Goal: Transaction & Acquisition: Download file/media

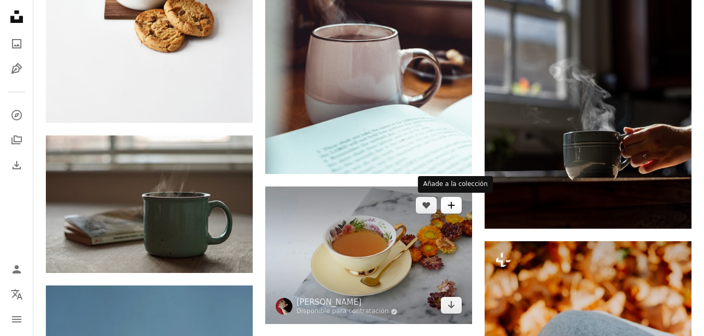
scroll to position [574, 0]
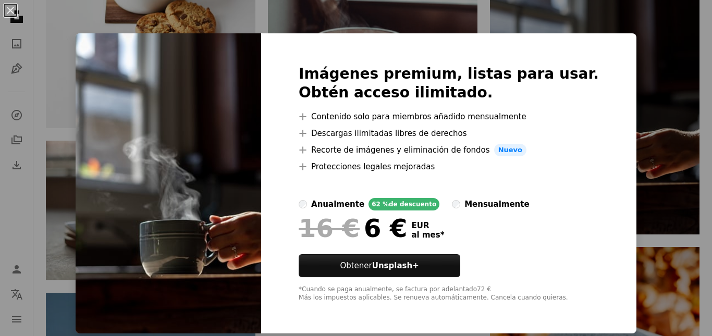
click at [636, 117] on div "An X shape Imágenes premium, listas para usar. Obtén acceso ilimitado. A plus s…" at bounding box center [356, 168] width 712 height 336
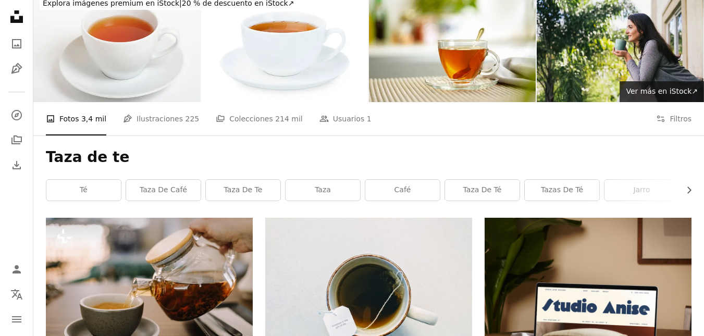
scroll to position [52, 0]
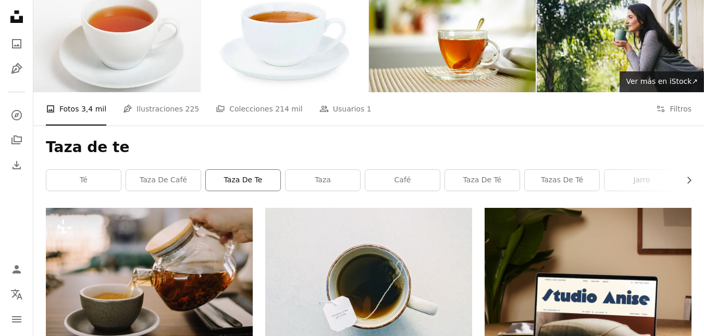
click at [241, 179] on link "taza de te" at bounding box center [243, 180] width 75 height 21
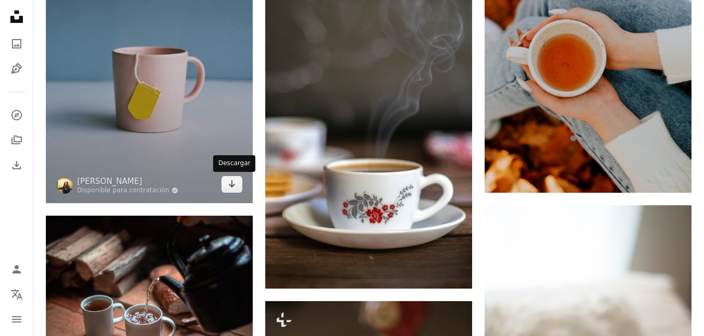
scroll to position [939, 0]
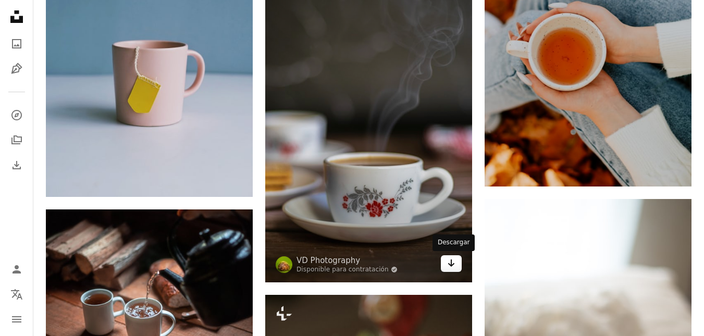
click at [446, 266] on link "Arrow pointing down" at bounding box center [451, 264] width 21 height 17
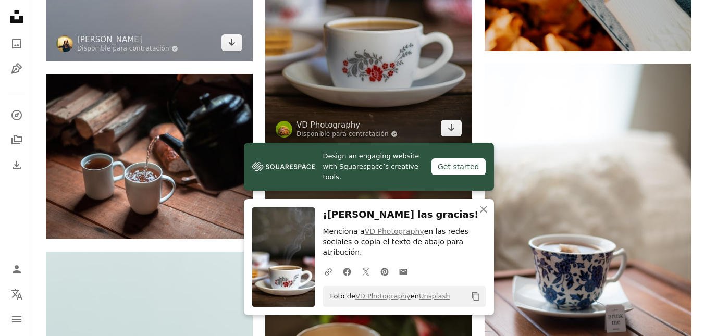
scroll to position [1095, 0]
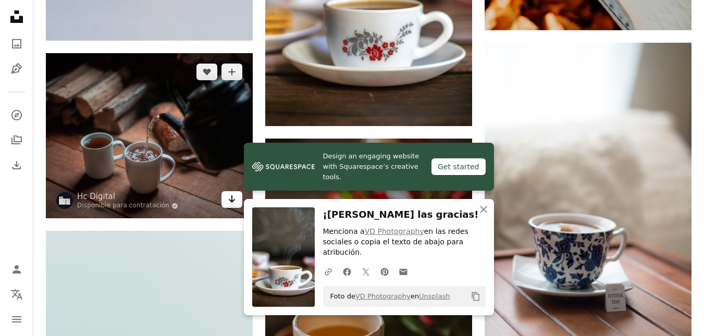
click at [226, 203] on link "Arrow pointing down" at bounding box center [232, 199] width 21 height 17
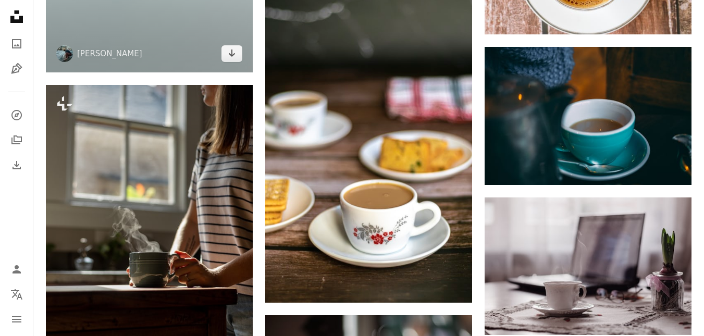
scroll to position [1721, 0]
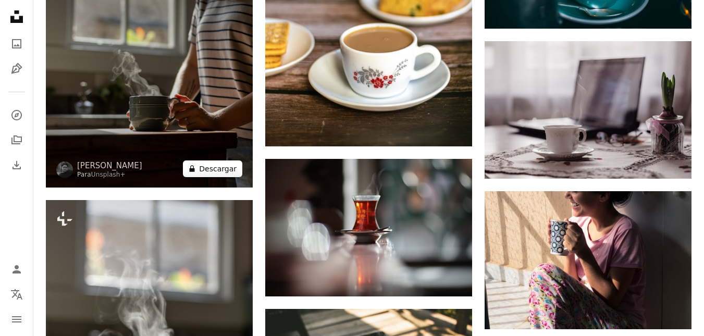
click at [210, 172] on button "A lock Descargar" at bounding box center [212, 169] width 59 height 17
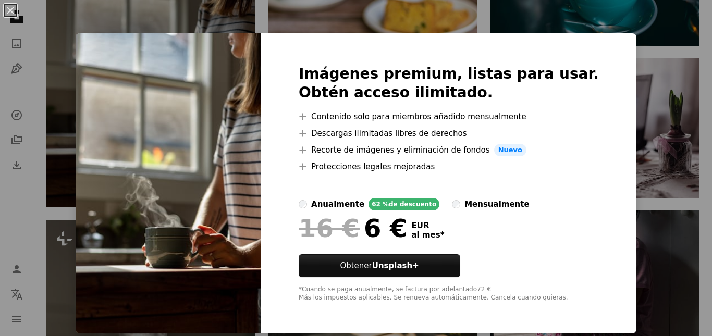
click at [652, 86] on div "An X shape Imágenes premium, listas para usar. Obtén acceso ilimitado. A plus s…" at bounding box center [356, 168] width 712 height 336
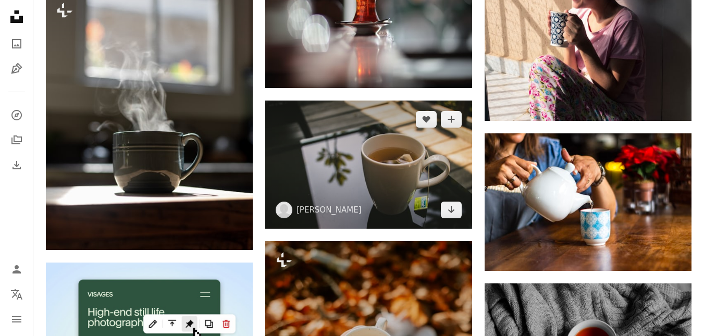
scroll to position [1825, 0]
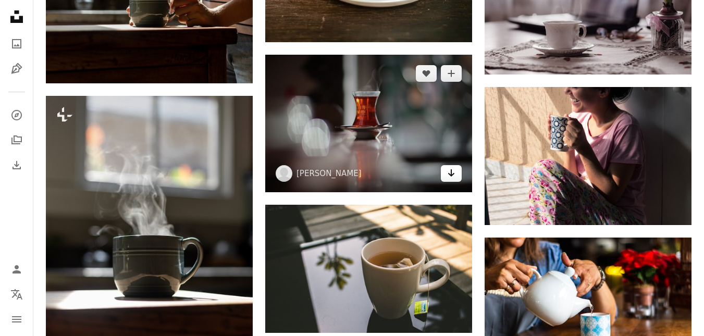
click at [448, 173] on icon "Arrow pointing down" at bounding box center [451, 173] width 8 height 13
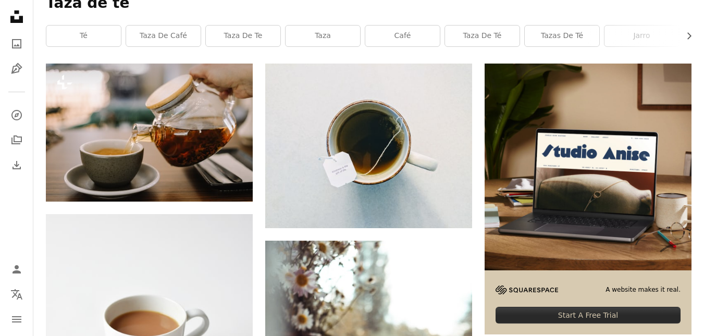
scroll to position [0, 0]
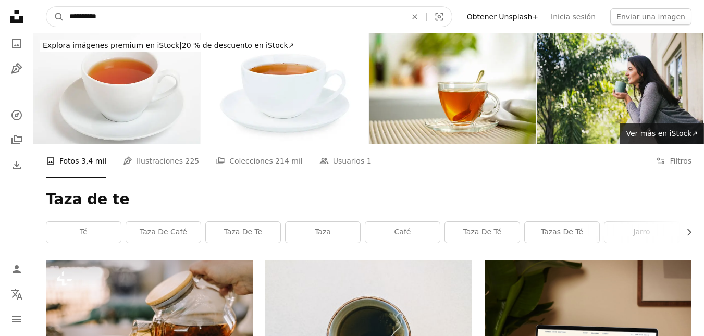
click at [213, 16] on input "**********" at bounding box center [233, 17] width 339 height 20
type input "**********"
click at [46, 7] on button "A magnifying glass" at bounding box center [55, 17] width 18 height 20
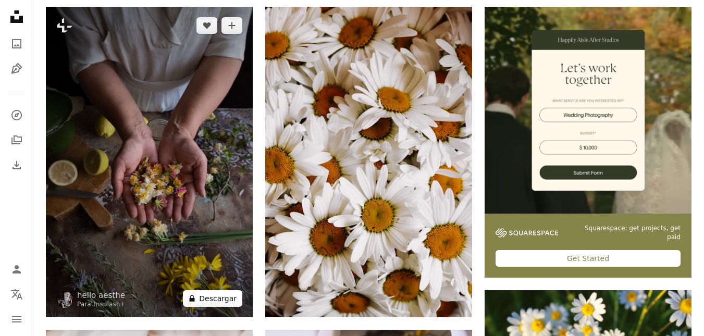
scroll to position [313, 0]
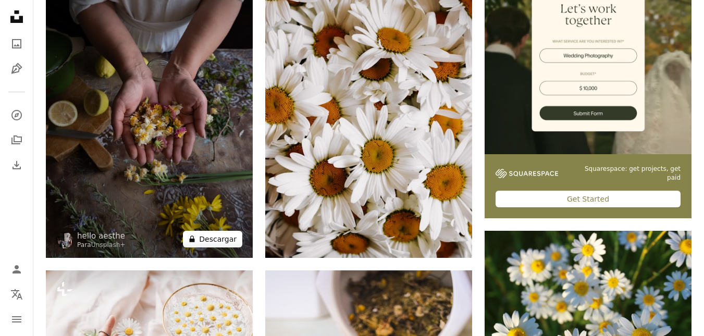
click at [216, 240] on button "A lock Descargar" at bounding box center [212, 239] width 59 height 17
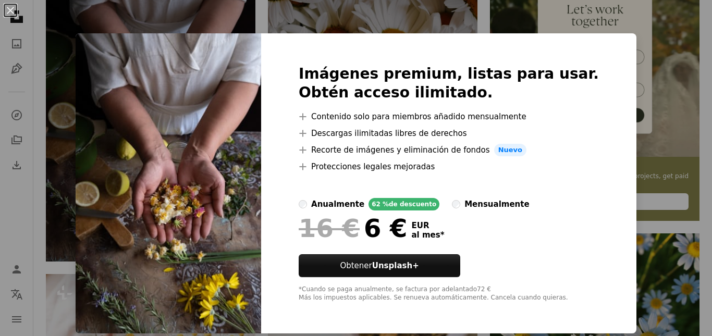
drag, startPoint x: 674, startPoint y: 29, endPoint x: 309, endPoint y: 151, distance: 385.5
click at [674, 29] on div "An X shape Imágenes premium, listas para usar. Obtén acceso ilimitado. A plus s…" at bounding box center [356, 168] width 712 height 336
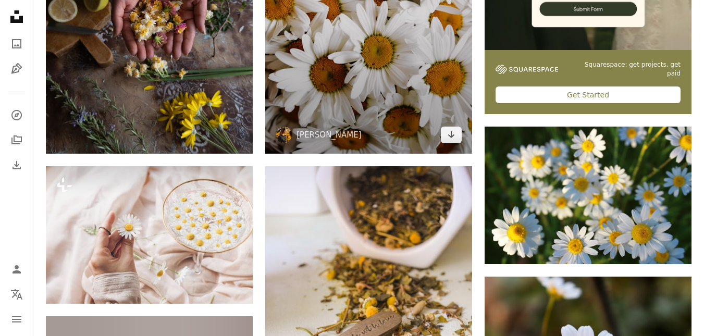
scroll to position [469, 0]
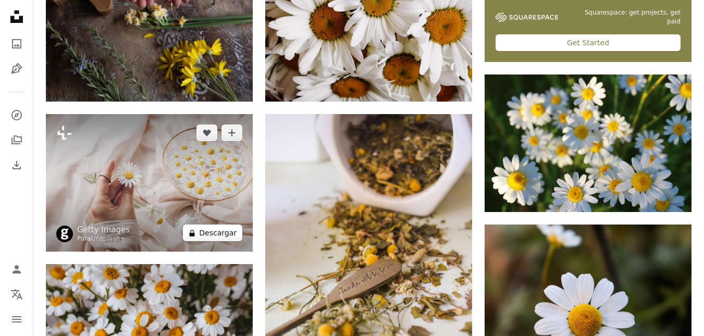
click at [216, 234] on button "A lock Descargar" at bounding box center [212, 233] width 59 height 17
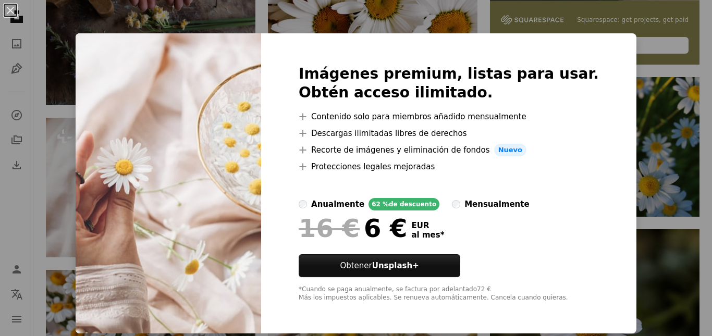
click at [630, 95] on div "An X shape Imágenes premium, listas para usar. Obtén acceso ilimitado. A plus s…" at bounding box center [356, 168] width 712 height 336
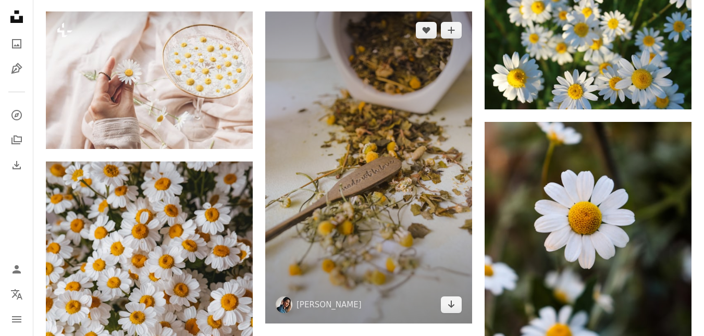
scroll to position [574, 0]
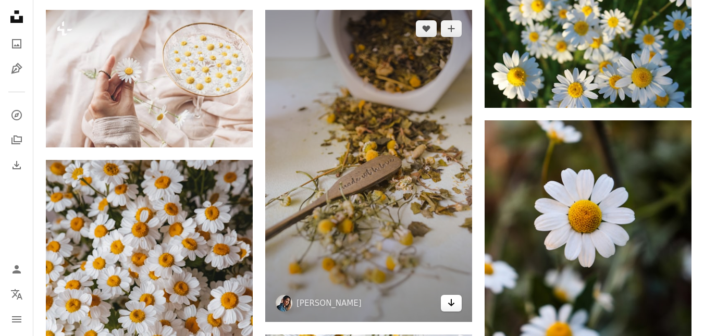
click at [447, 305] on link "Arrow pointing down" at bounding box center [451, 303] width 21 height 17
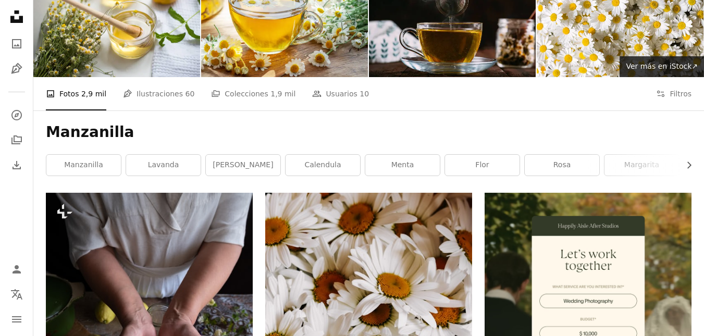
scroll to position [0, 0]
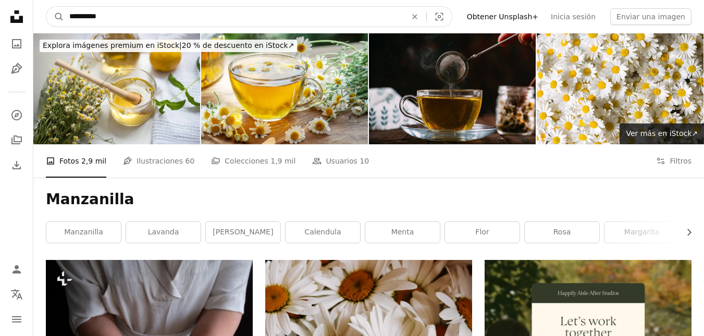
click at [219, 14] on input "**********" at bounding box center [233, 17] width 339 height 20
type input "**********"
click at [46, 7] on button "A magnifying glass" at bounding box center [55, 17] width 18 height 20
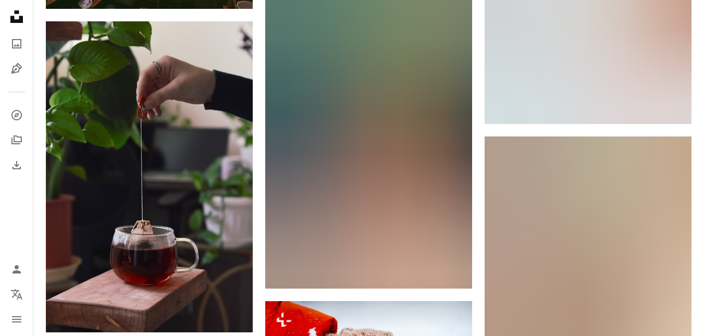
scroll to position [782, 0]
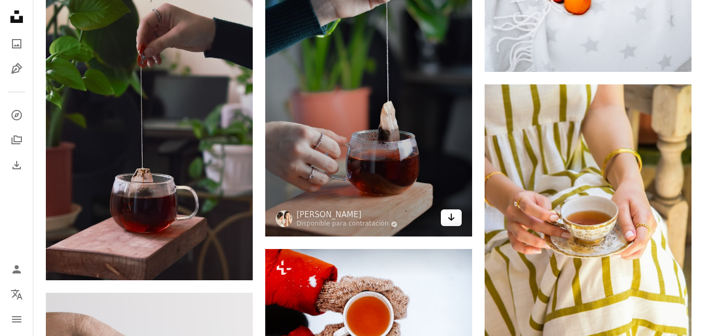
click at [454, 222] on icon "Arrow pointing down" at bounding box center [451, 217] width 8 height 13
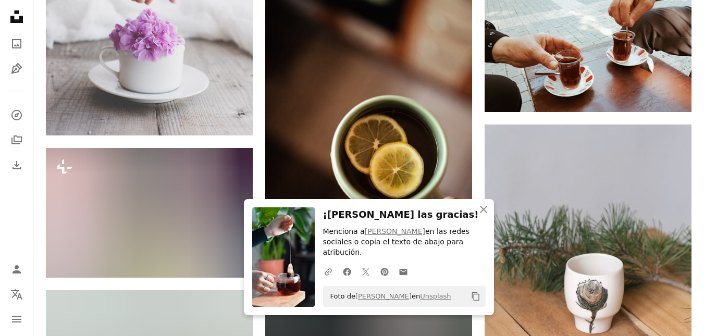
scroll to position [1199, 0]
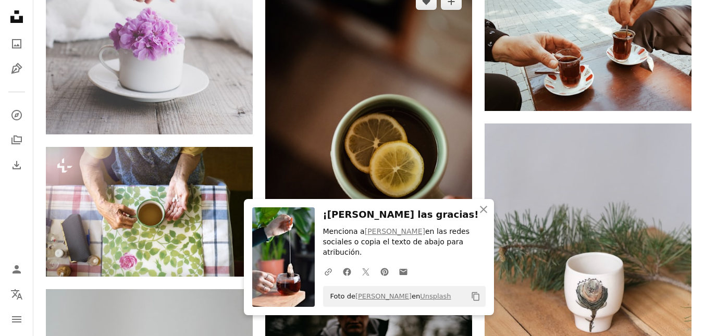
click at [308, 152] on img at bounding box center [368, 138] width 207 height 311
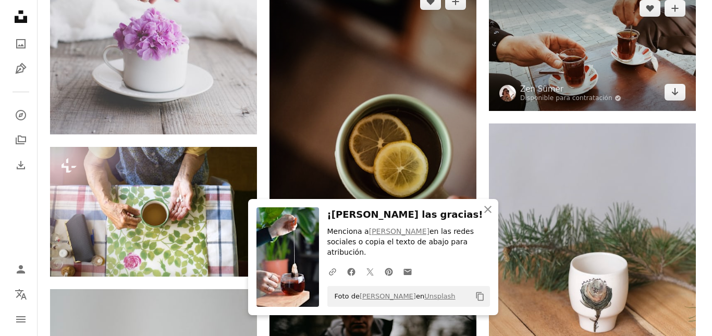
scroll to position [1095, 0]
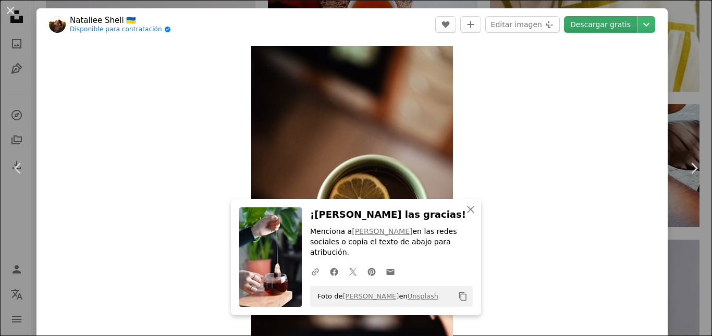
click at [593, 25] on link "Descargar gratis" at bounding box center [600, 24] width 73 height 17
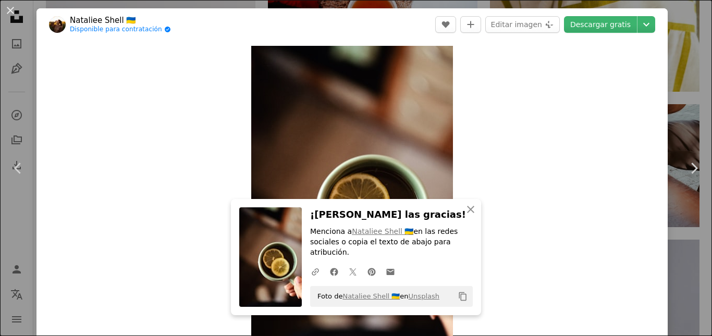
click at [684, 79] on div "An X shape Chevron left Chevron right Nataliee Shell 🇺🇦 Disponible para contrat…" at bounding box center [356, 168] width 712 height 336
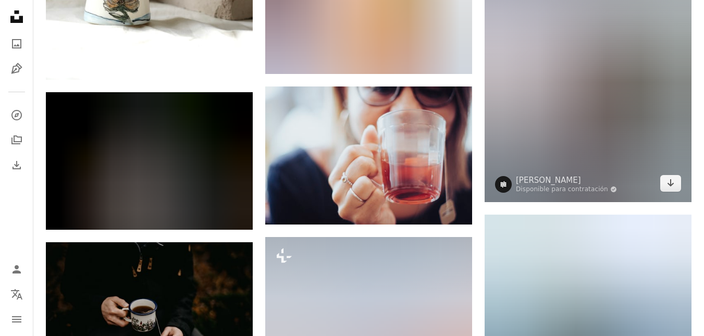
scroll to position [1721, 0]
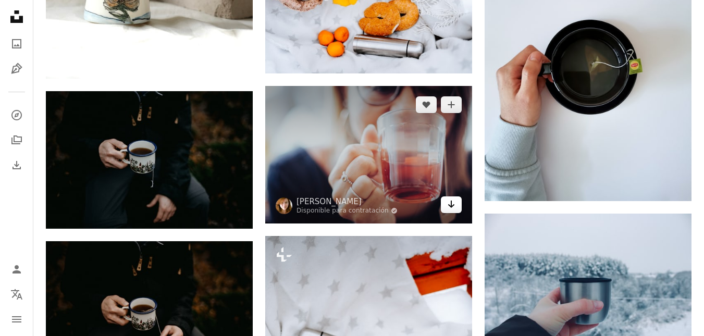
click at [450, 200] on icon "Arrow pointing down" at bounding box center [451, 204] width 8 height 13
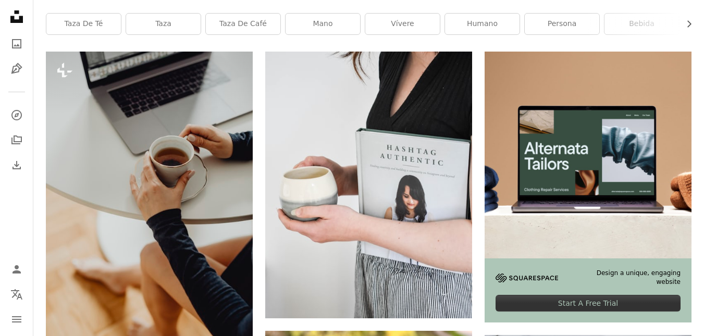
scroll to position [0, 0]
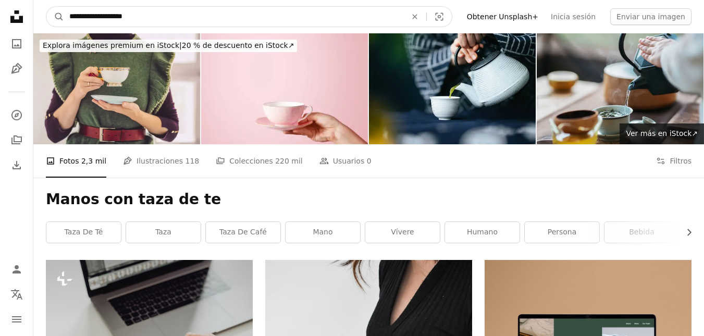
click at [251, 22] on input "**********" at bounding box center [233, 17] width 339 height 20
type input "**********"
click at [46, 7] on button "A magnifying glass" at bounding box center [55, 17] width 18 height 20
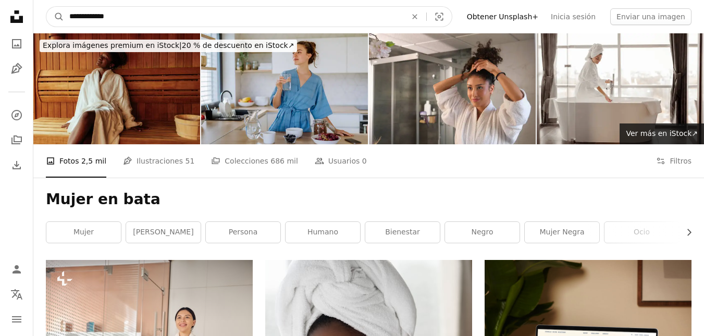
click at [213, 14] on input "**********" at bounding box center [233, 17] width 339 height 20
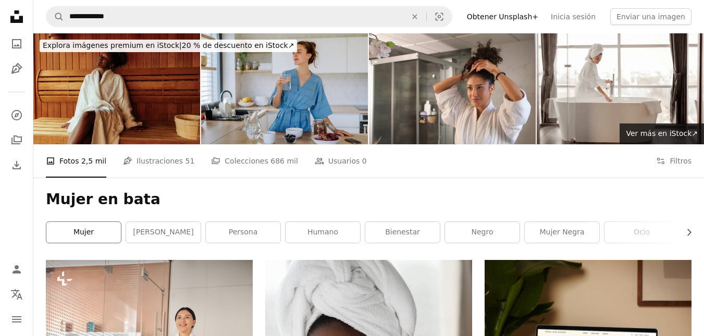
click at [78, 237] on link "mujer" at bounding box center [83, 232] width 75 height 21
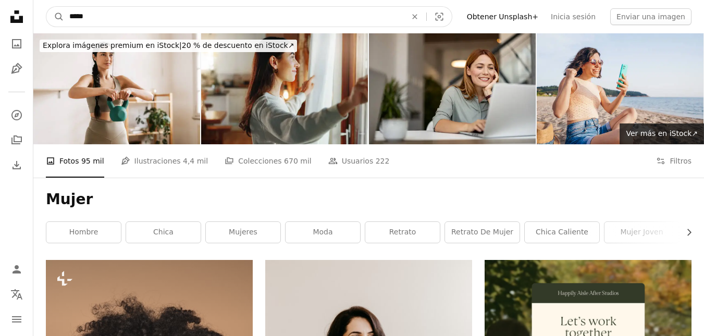
click at [259, 17] on input "*****" at bounding box center [233, 17] width 339 height 20
type input "**********"
click at [46, 7] on button "A magnifying glass" at bounding box center [55, 17] width 18 height 20
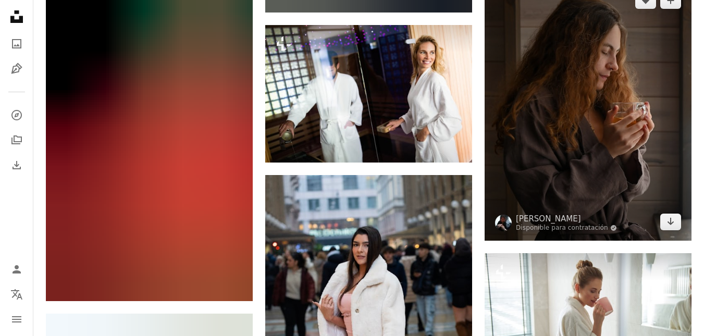
scroll to position [4693, 0]
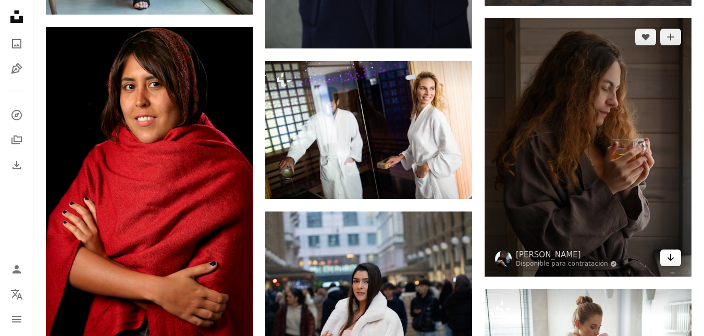
click at [673, 259] on icon "Arrow pointing down" at bounding box center [671, 257] width 8 height 13
